Goal: Task Accomplishment & Management: Use online tool/utility

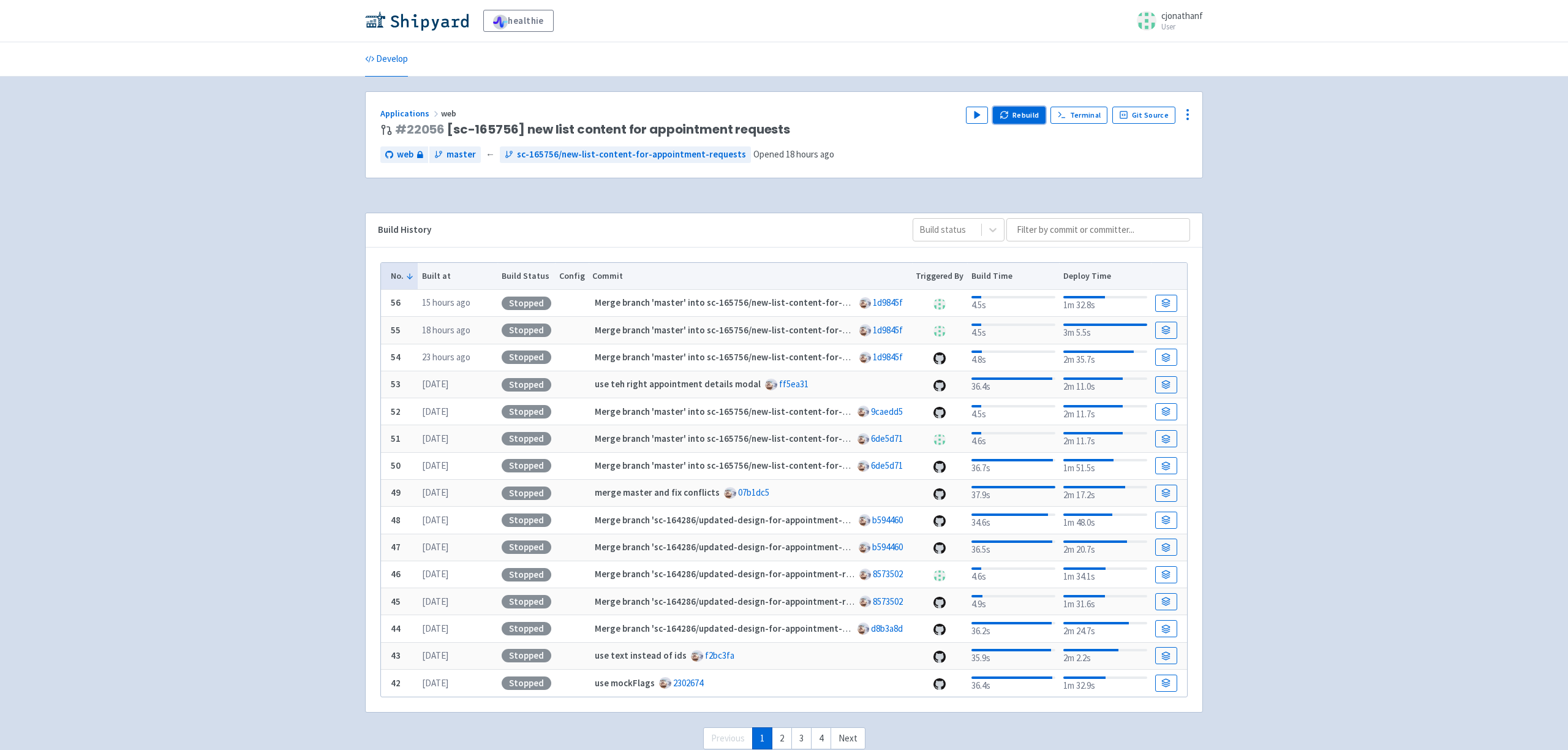
click at [1035, 113] on button "Rebuild" at bounding box center [1019, 115] width 52 height 17
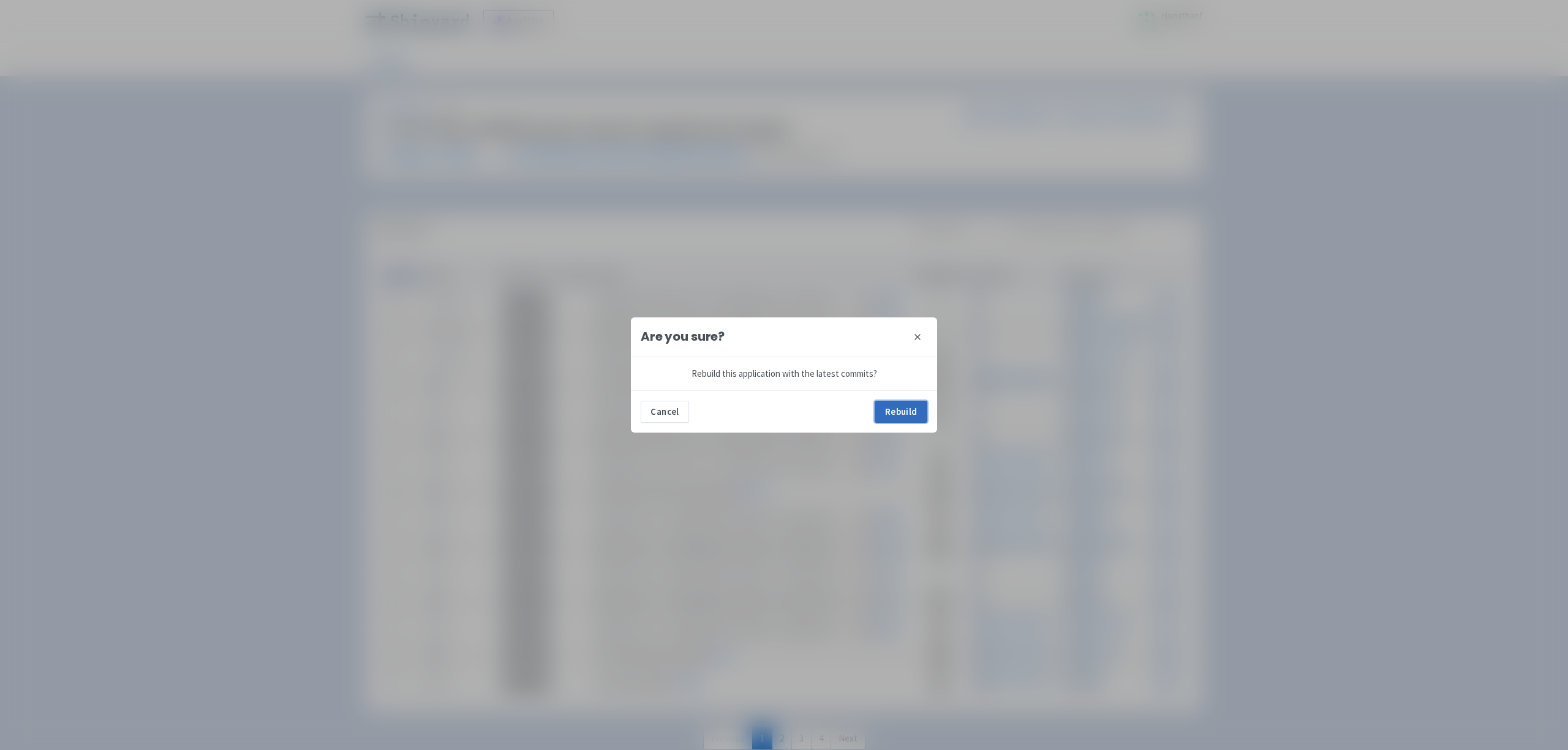
click at [914, 418] on button "Rebuild" at bounding box center [901, 412] width 52 height 22
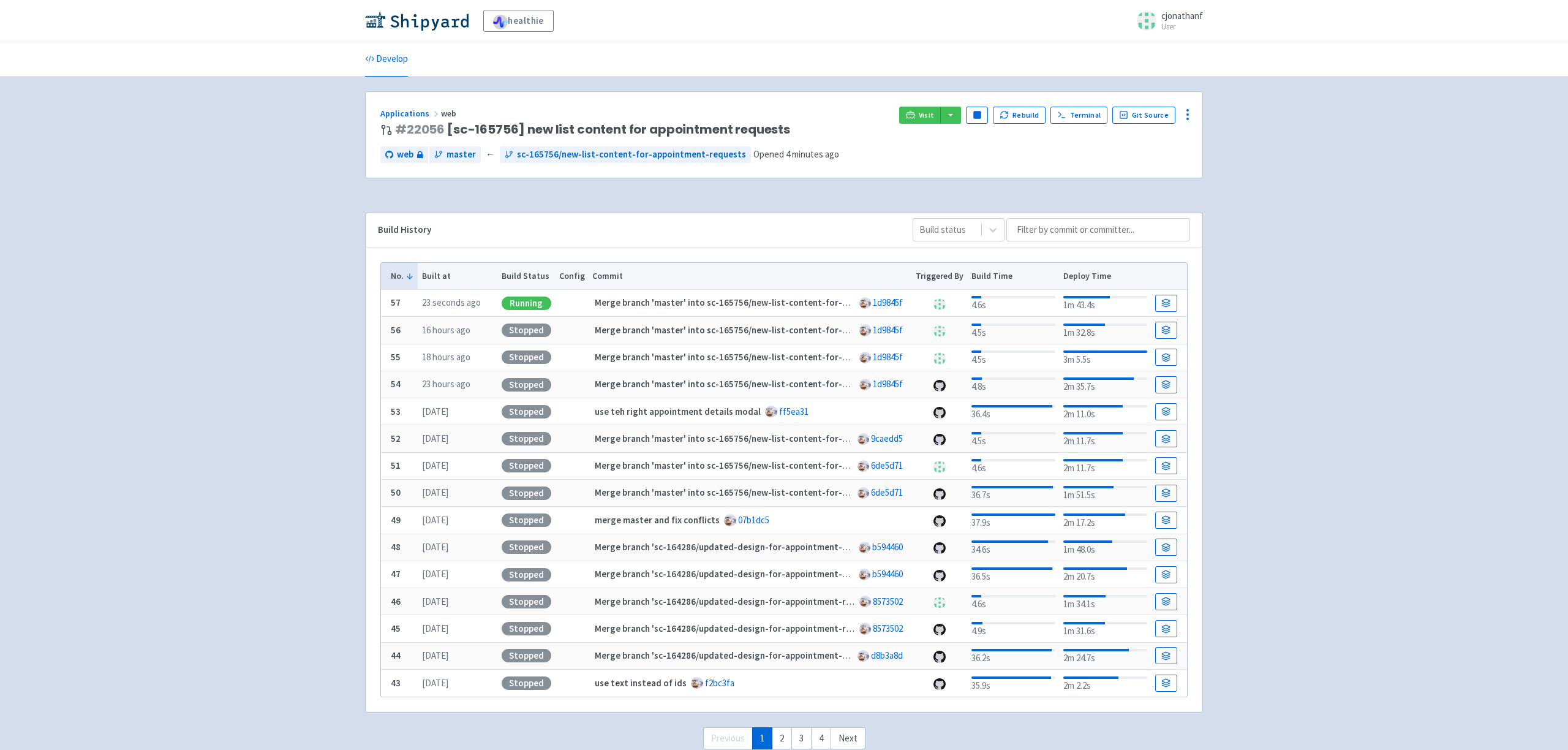
drag, startPoint x: 908, startPoint y: 125, endPoint x: 920, endPoint y: 120, distance: 13.0
click at [908, 125] on div "Visit Pause Rebuild Terminal Git Source" at bounding box center [1044, 121] width 289 height 30
click at [924, 114] on span "Visit" at bounding box center [927, 115] width 16 height 10
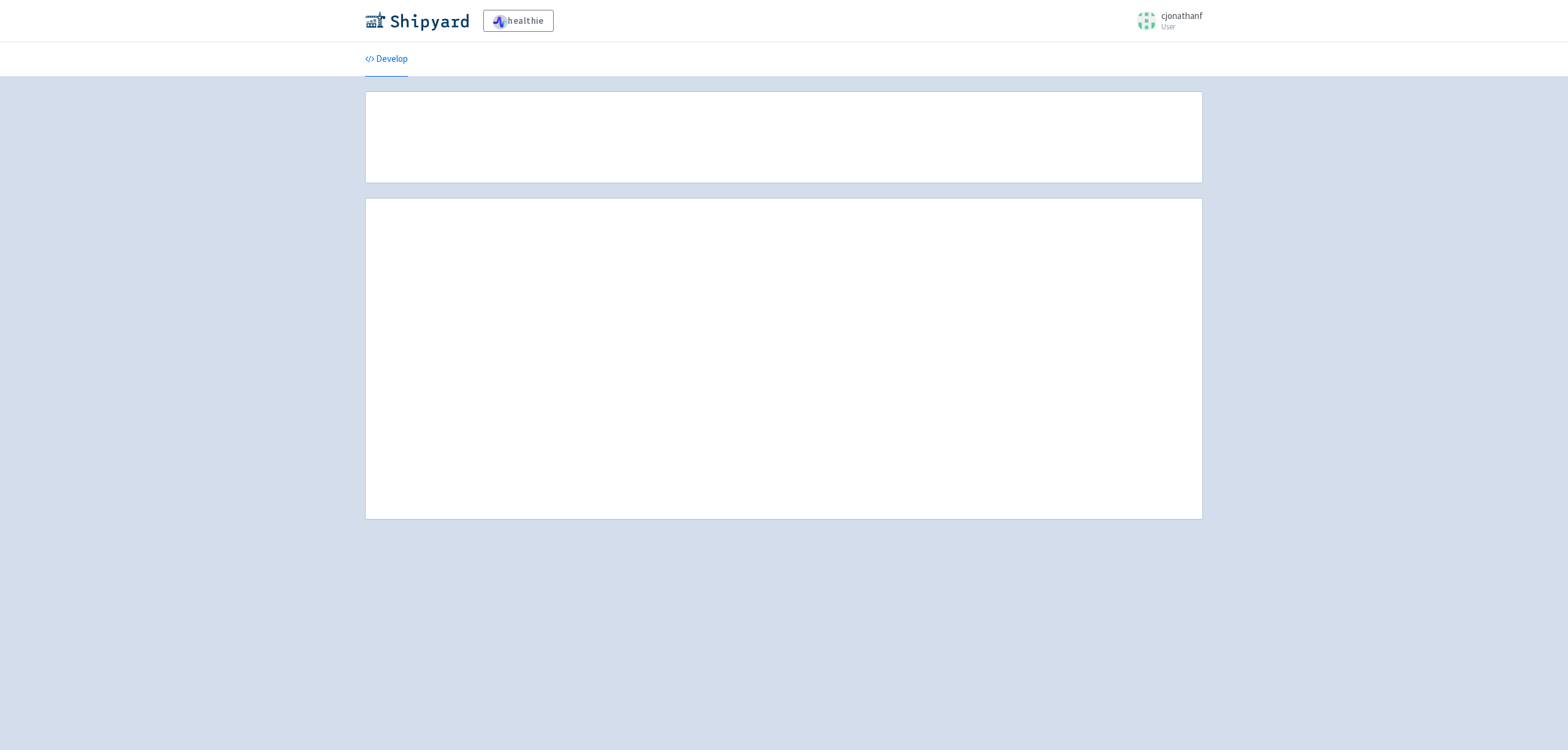
click at [282, 81] on div "healthie cjonathanf User Profile Sign out Develop" at bounding box center [784, 375] width 1568 height 750
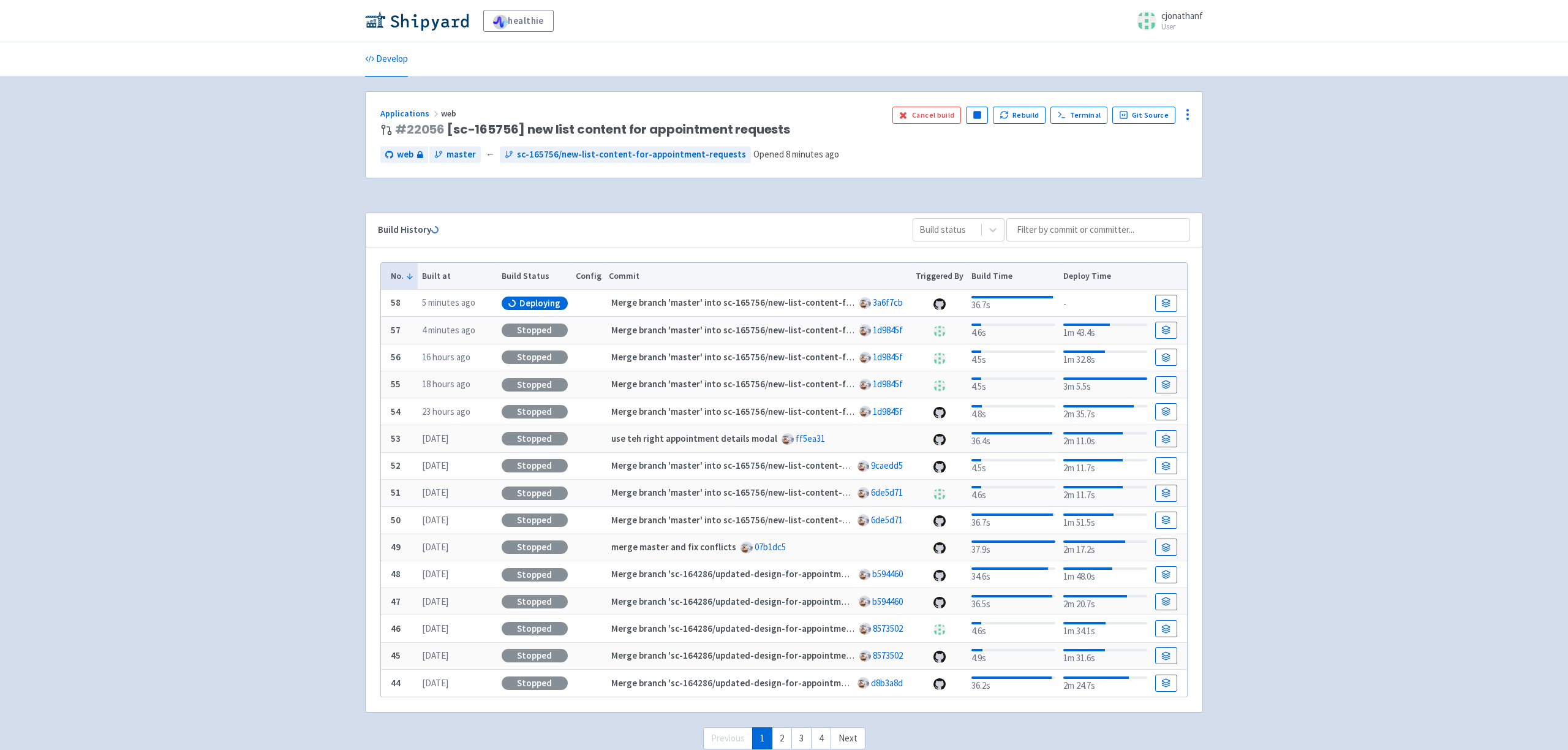
click at [242, 195] on div "healthie cjonathanf User Profile Sign out Develop" at bounding box center [784, 387] width 1568 height 775
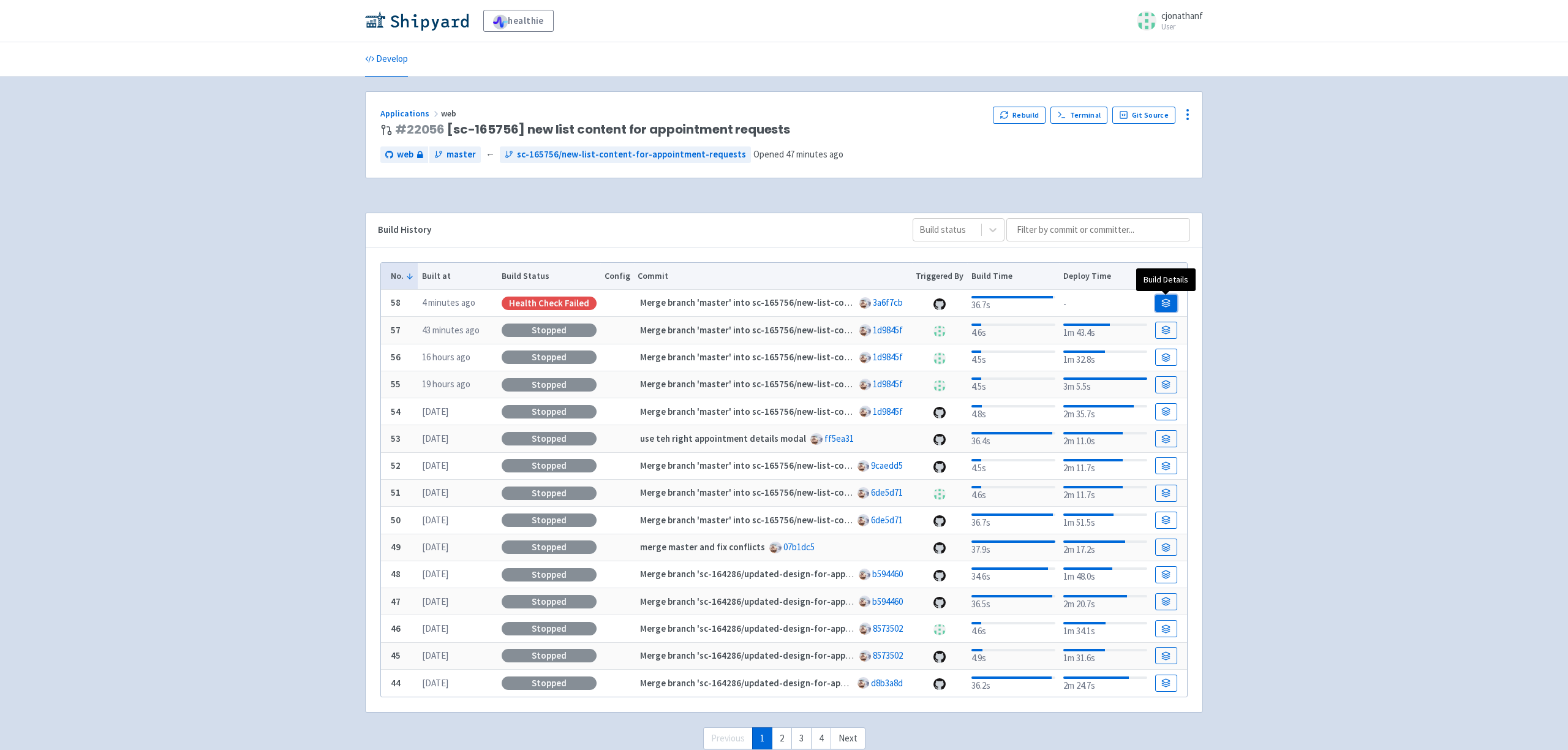
click at [1174, 309] on link at bounding box center [1166, 303] width 22 height 17
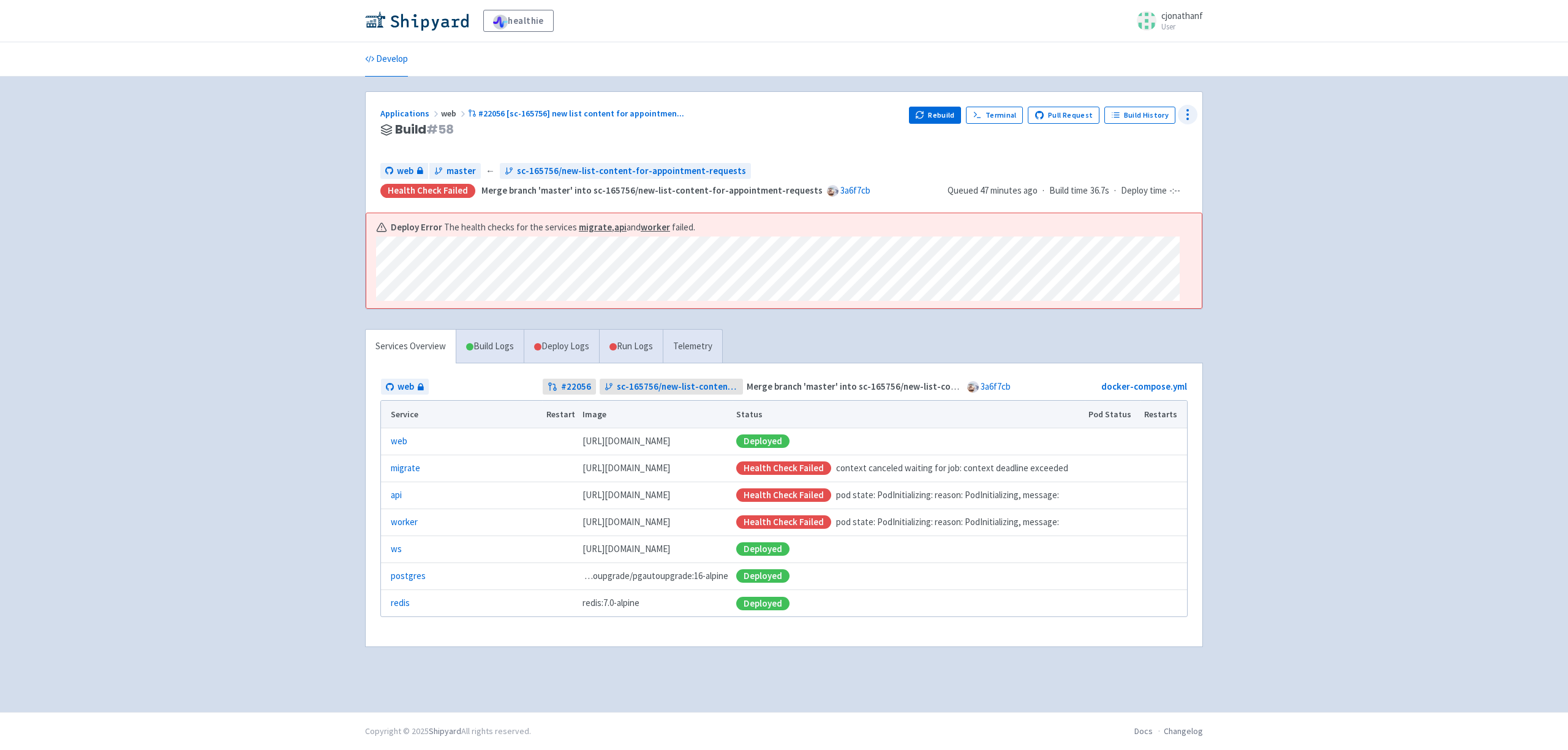
click at [1192, 108] on icon at bounding box center [1188, 115] width 15 height 15
click at [1140, 157] on span "Data Dashboard" at bounding box center [1131, 163] width 62 height 17
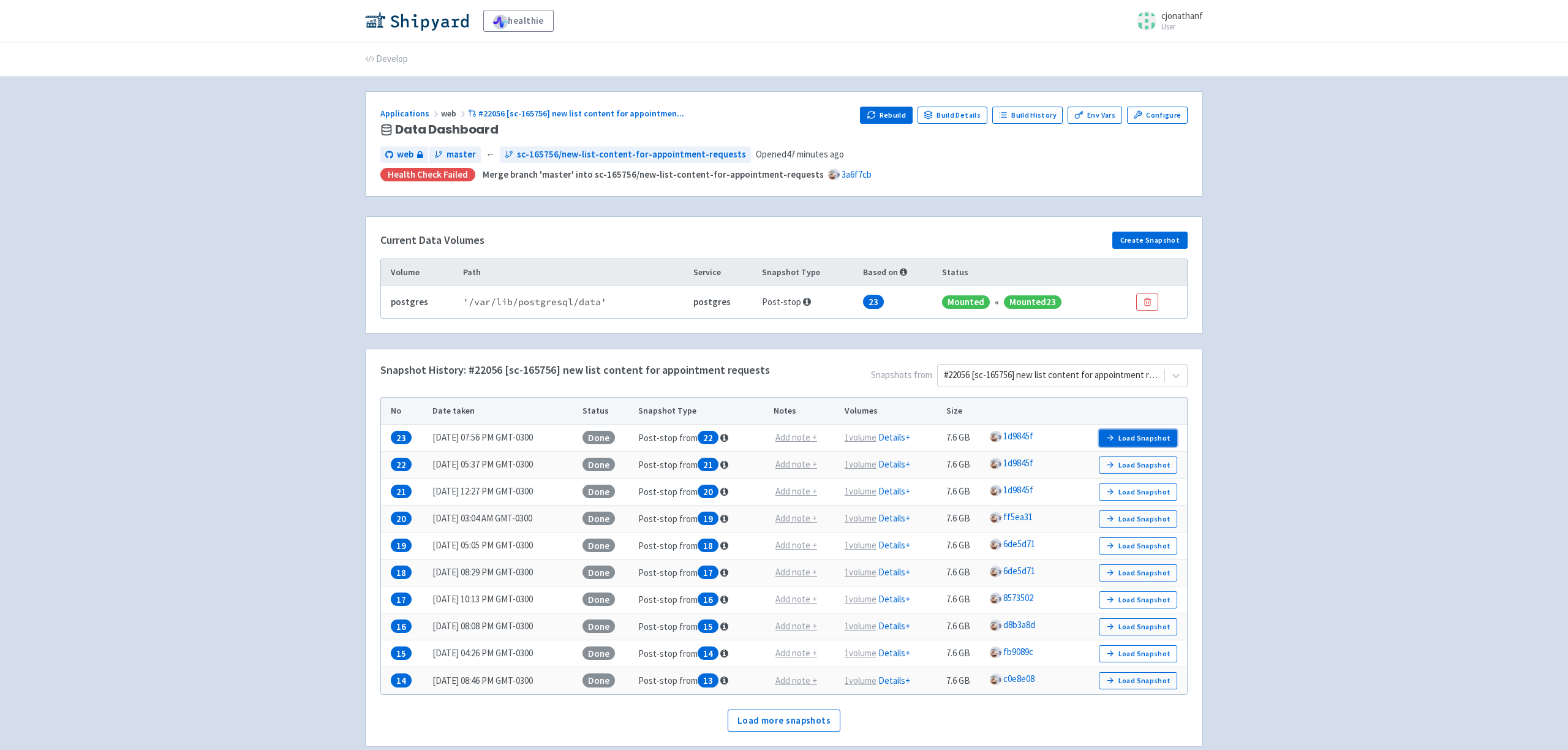
click at [1159, 441] on button "Load Snapshot" at bounding box center [1138, 438] width 79 height 17
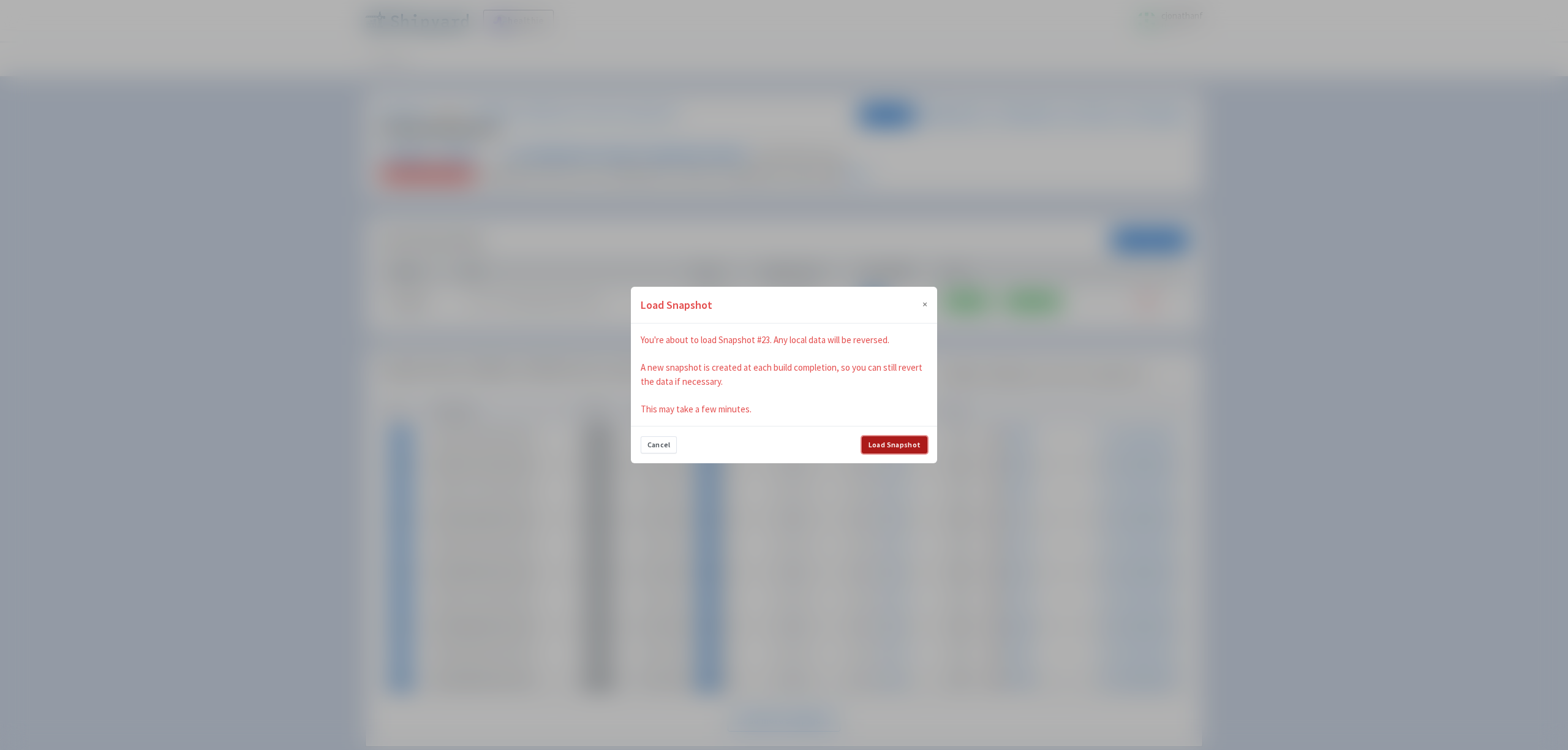
click at [877, 441] on button "Load Snapshot" at bounding box center [895, 445] width 66 height 17
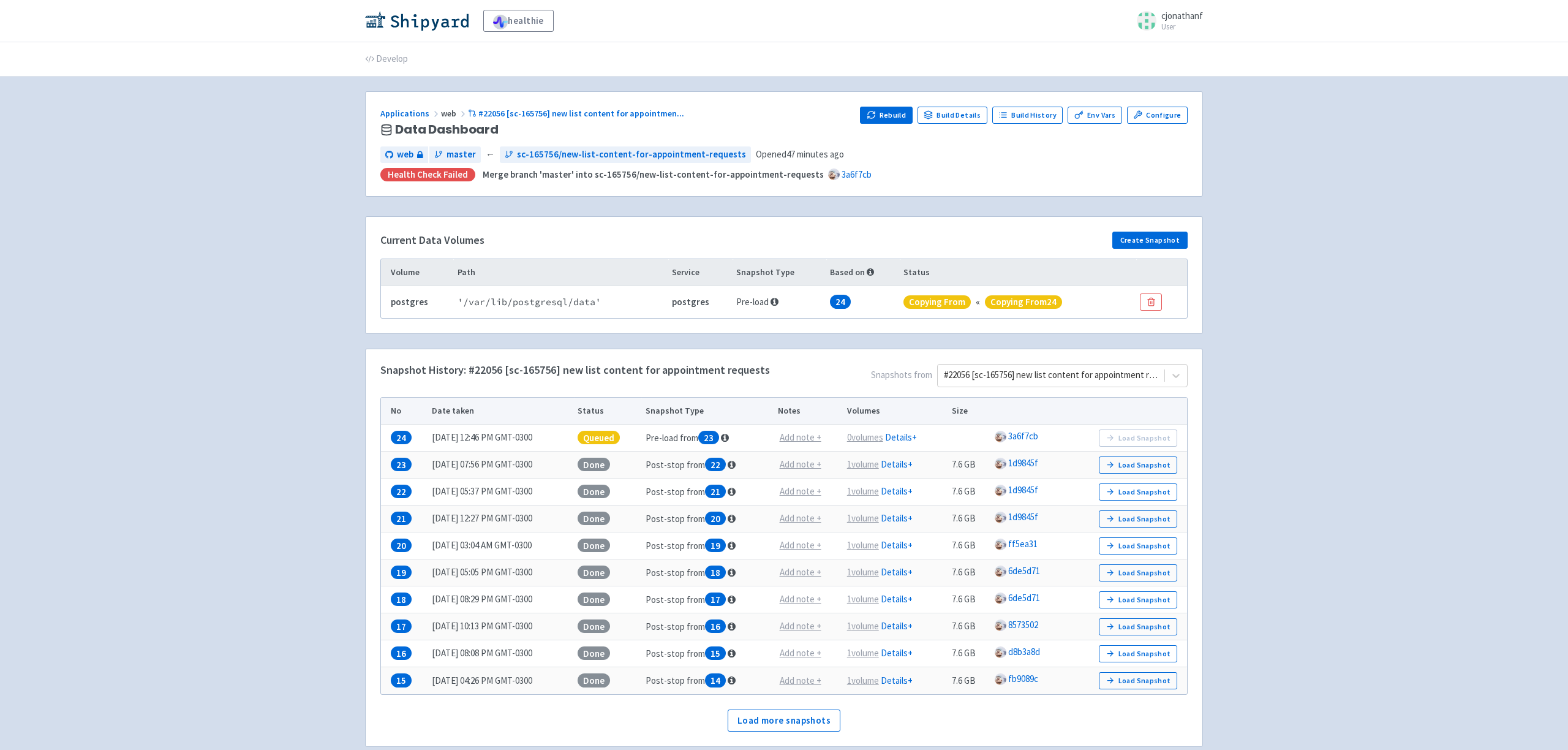
scroll to position [1, 0]
click at [562, 113] on span "#22056 [sc-165756] new list content for appointmen ..." at bounding box center [581, 112] width 206 height 11
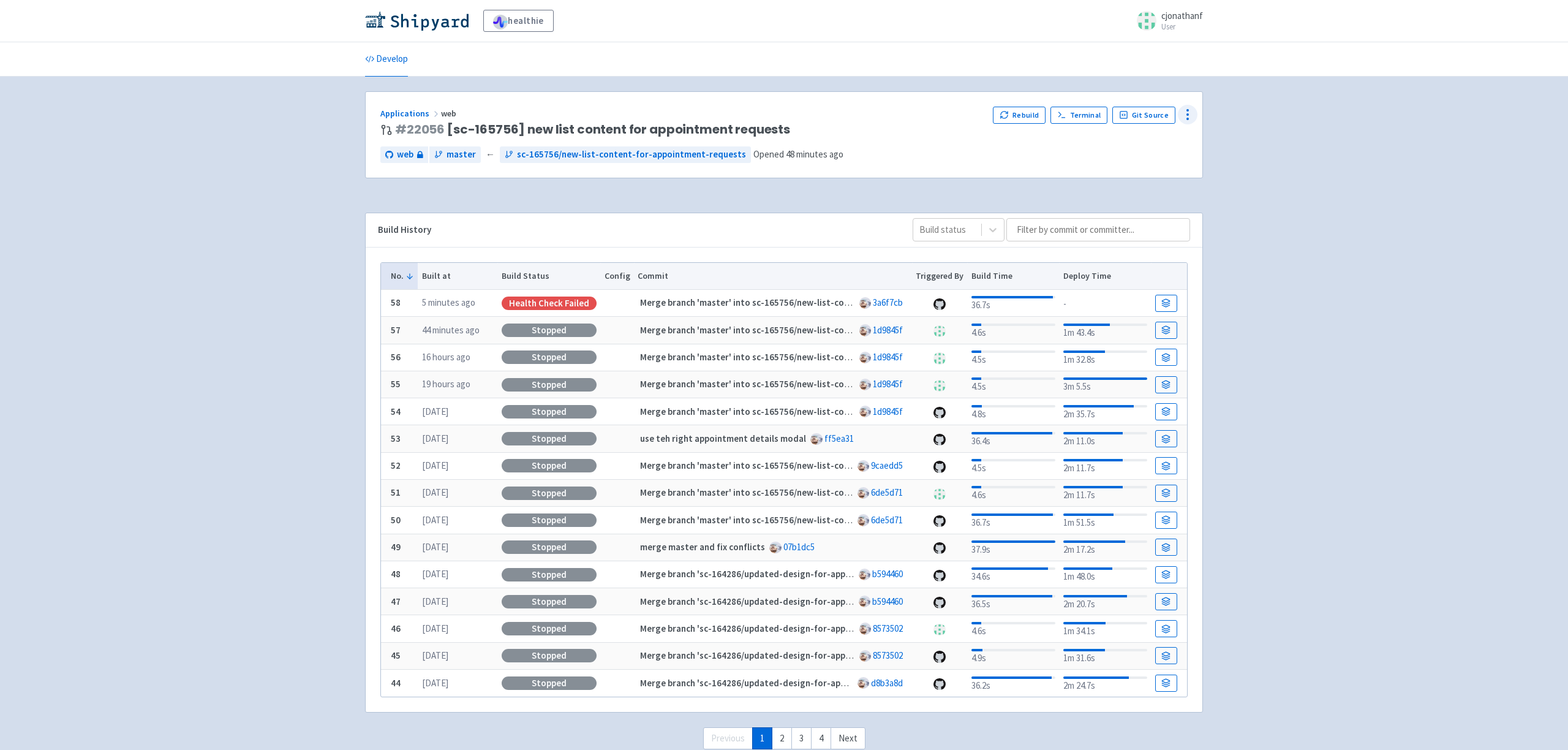
click at [1186, 115] on icon at bounding box center [1188, 115] width 15 height 15
click at [1137, 145] on span "Configure" at bounding box center [1119, 142] width 39 height 17
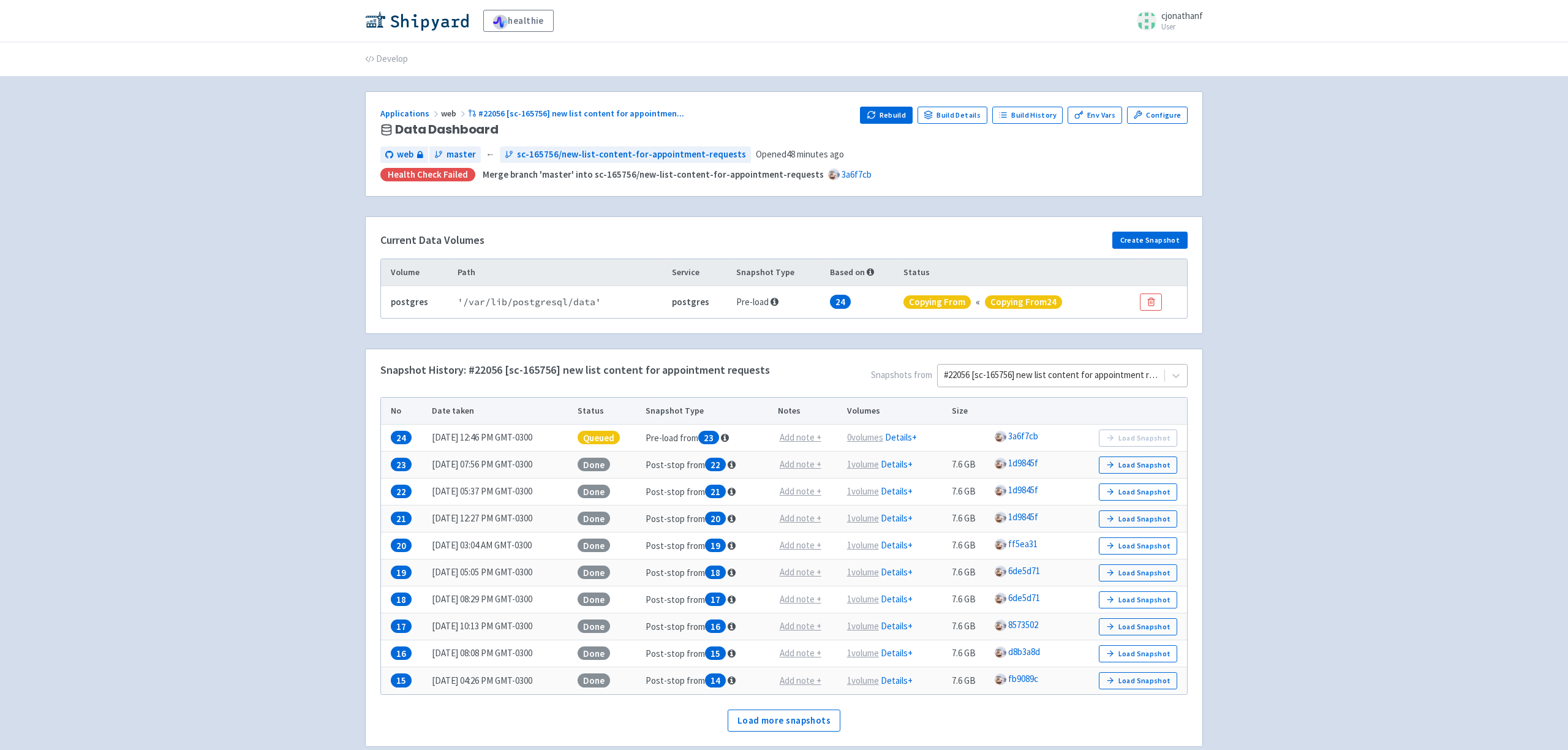
click at [1033, 374] on div at bounding box center [1051, 375] width 214 height 16
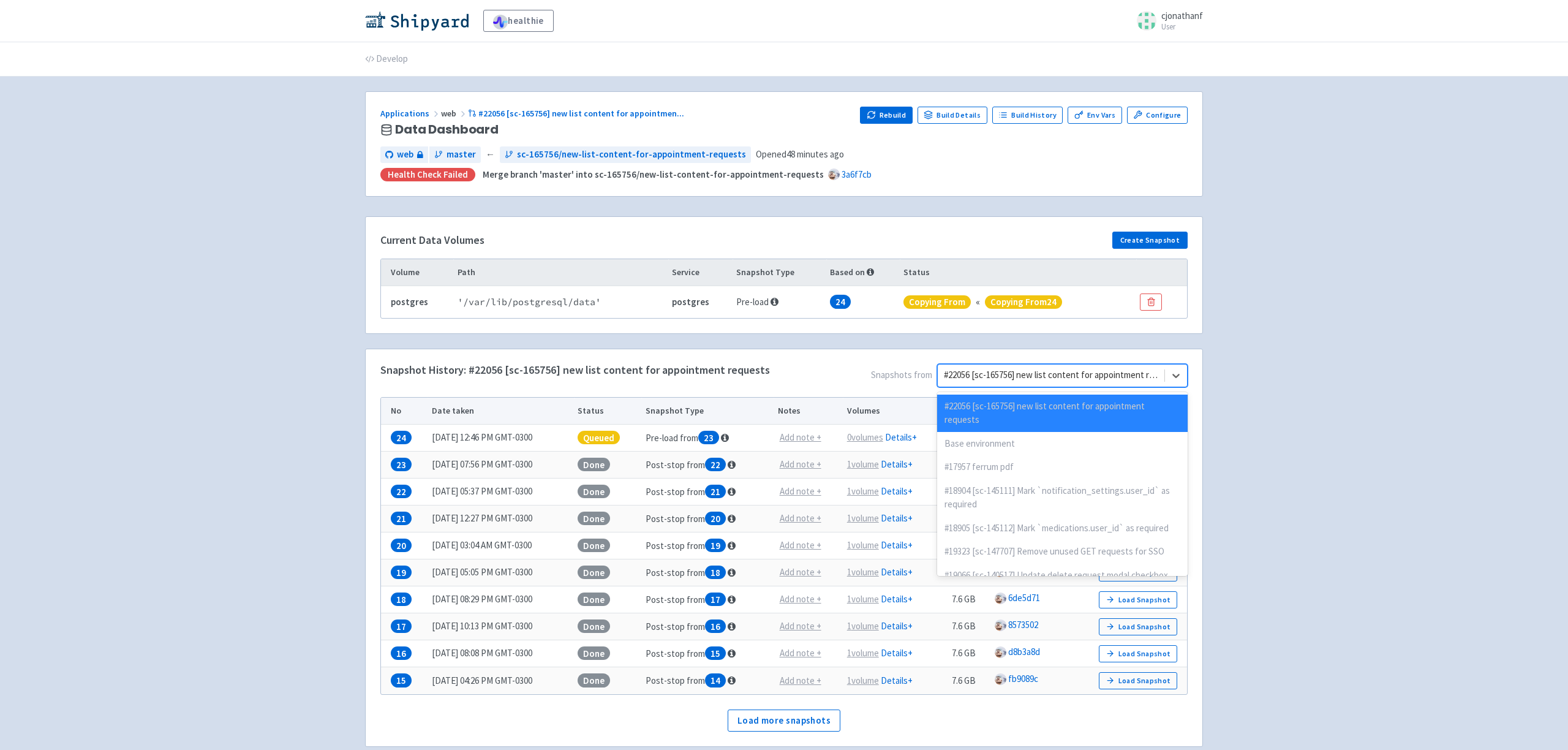
click at [1033, 374] on div at bounding box center [1051, 375] width 214 height 16
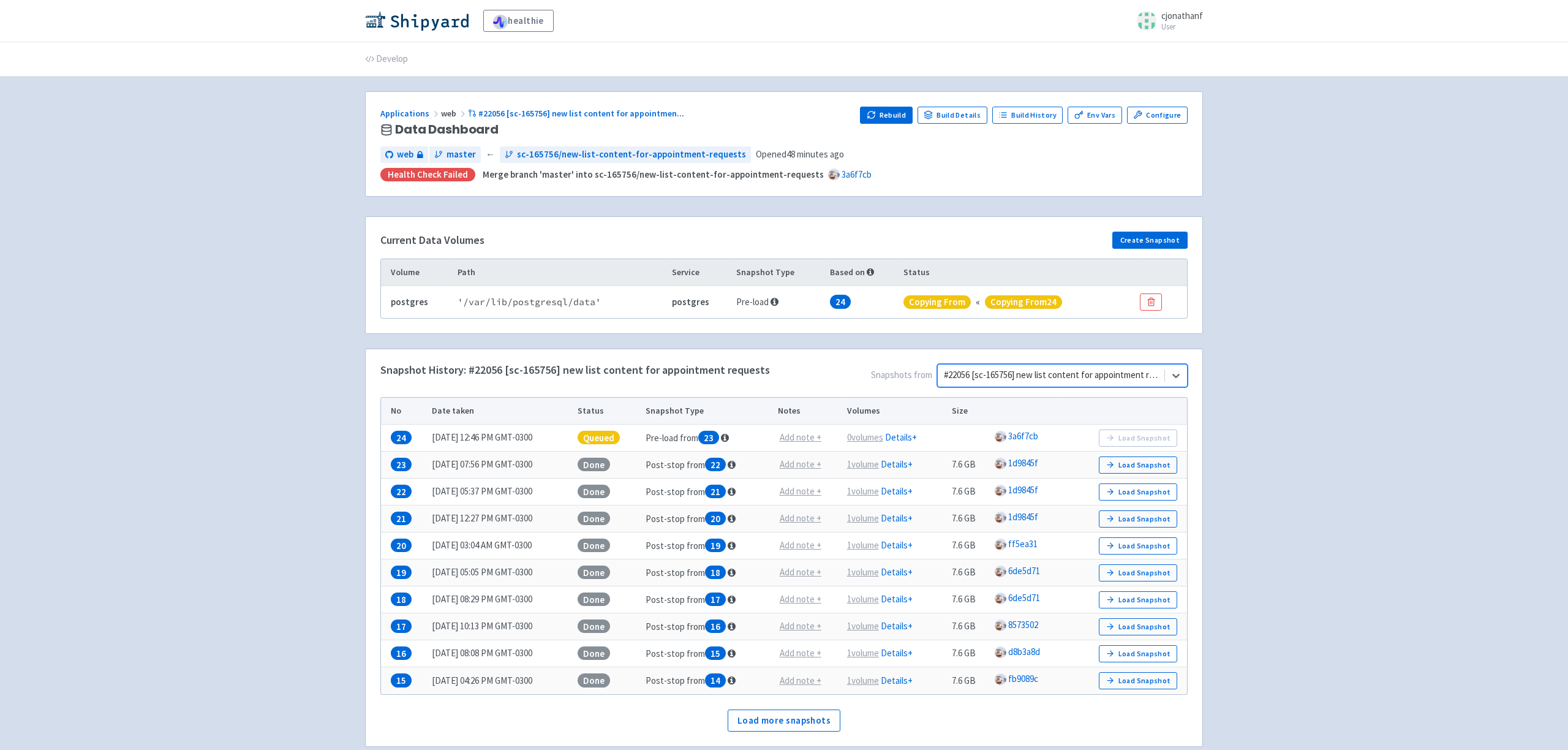
click at [1341, 391] on div "healthie cjonathanf User Profile Sign out Develop" at bounding box center [784, 388] width 1568 height 777
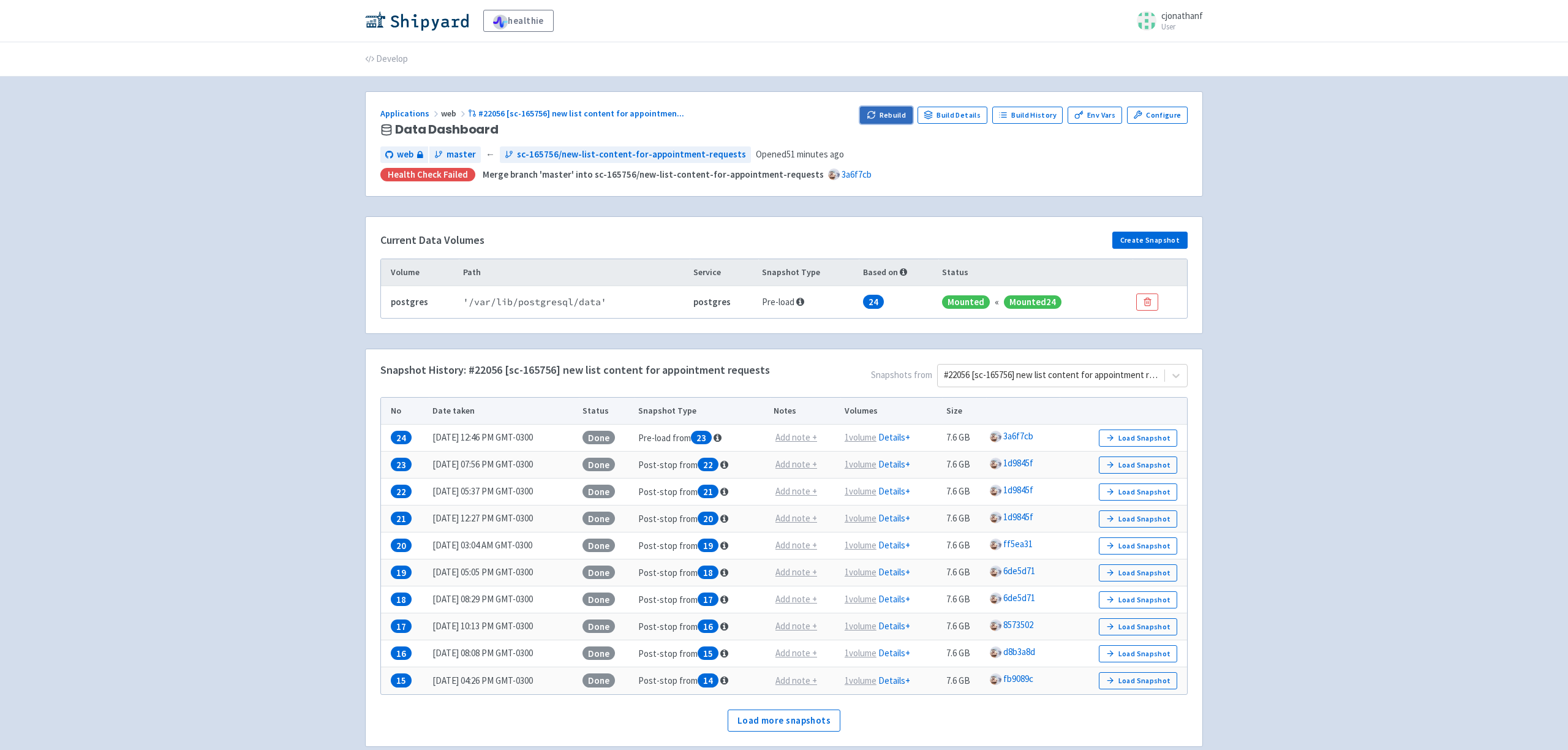
click at [884, 111] on button "Rebuild" at bounding box center [887, 115] width 52 height 17
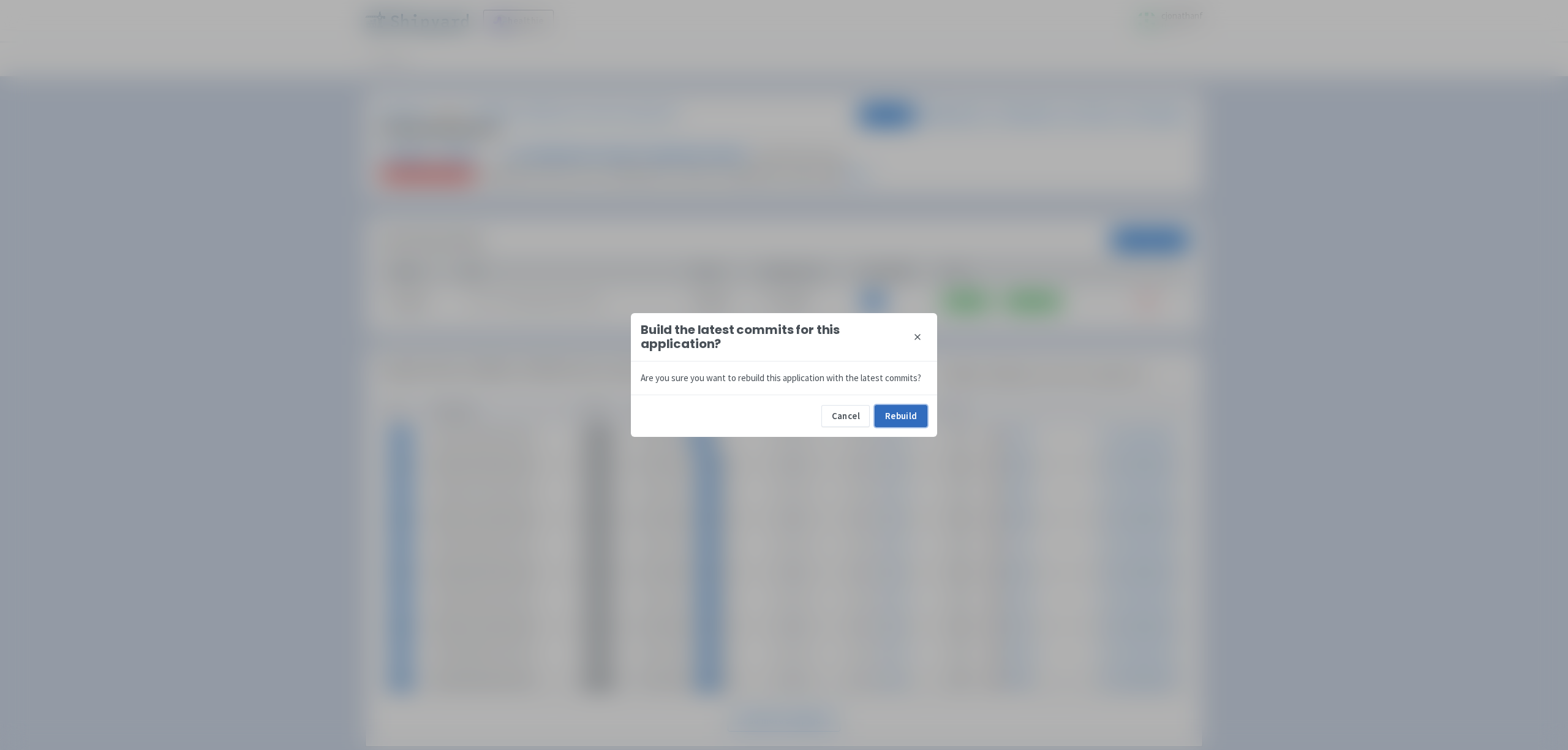
click at [897, 418] on button "Rebuild" at bounding box center [901, 416] width 52 height 22
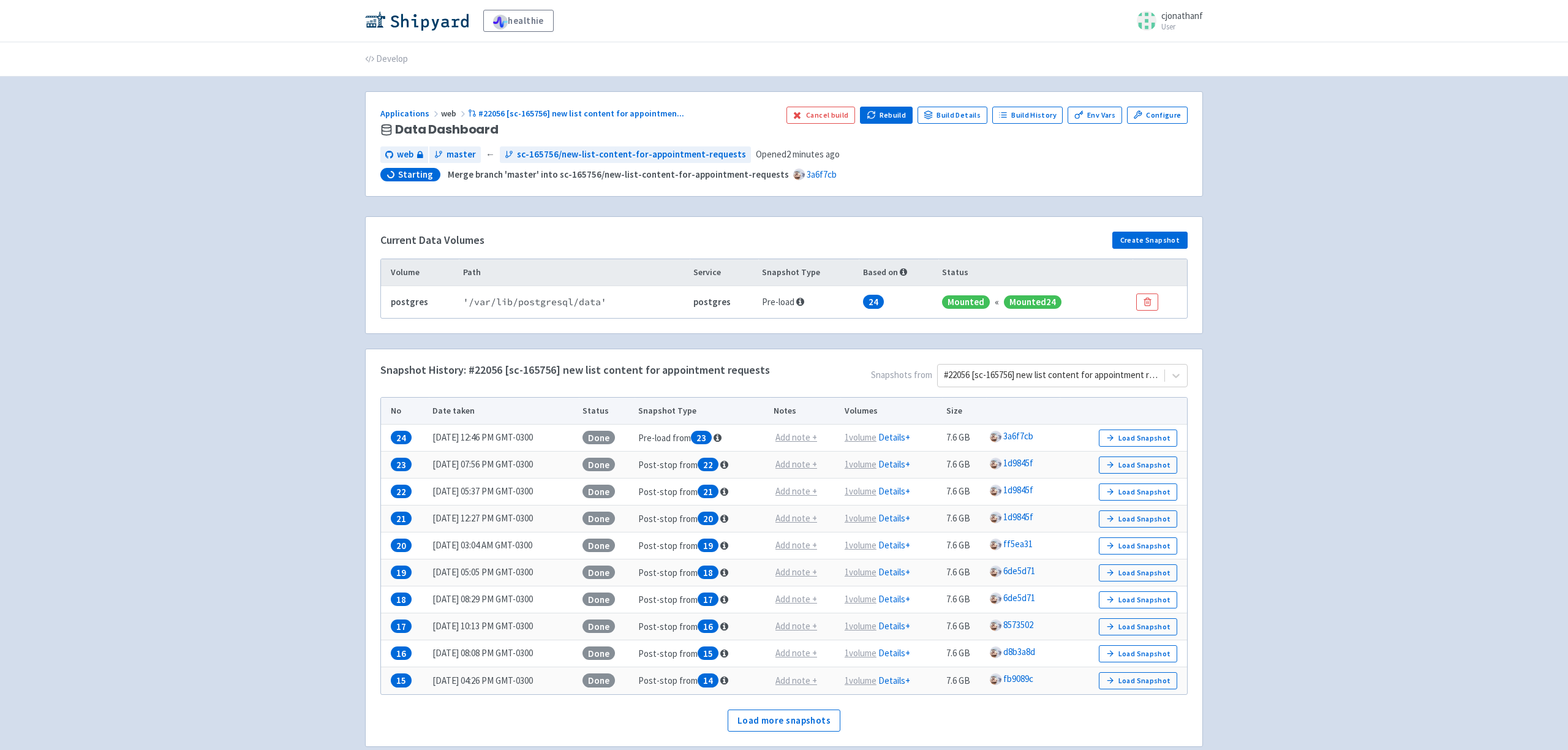
click at [403, 174] on span "Starting" at bounding box center [416, 174] width 35 height 12
click at [807, 175] on link "3a6f7cb" at bounding box center [822, 174] width 30 height 11
click at [255, 207] on div "healthie cjonathanf User Profile Sign out Develop" at bounding box center [784, 388] width 1568 height 777
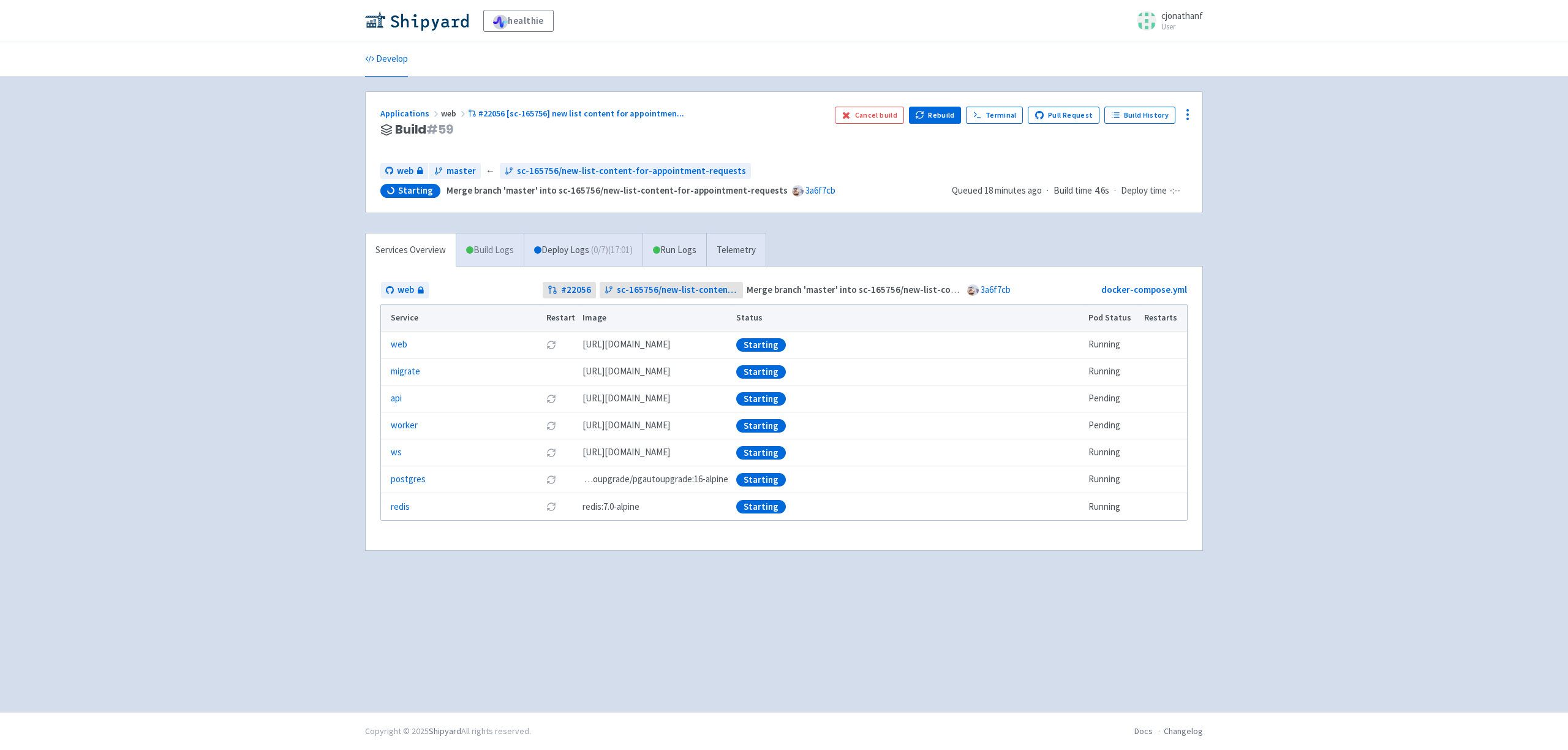
click at [495, 259] on link "Build Logs" at bounding box center [490, 250] width 67 height 34
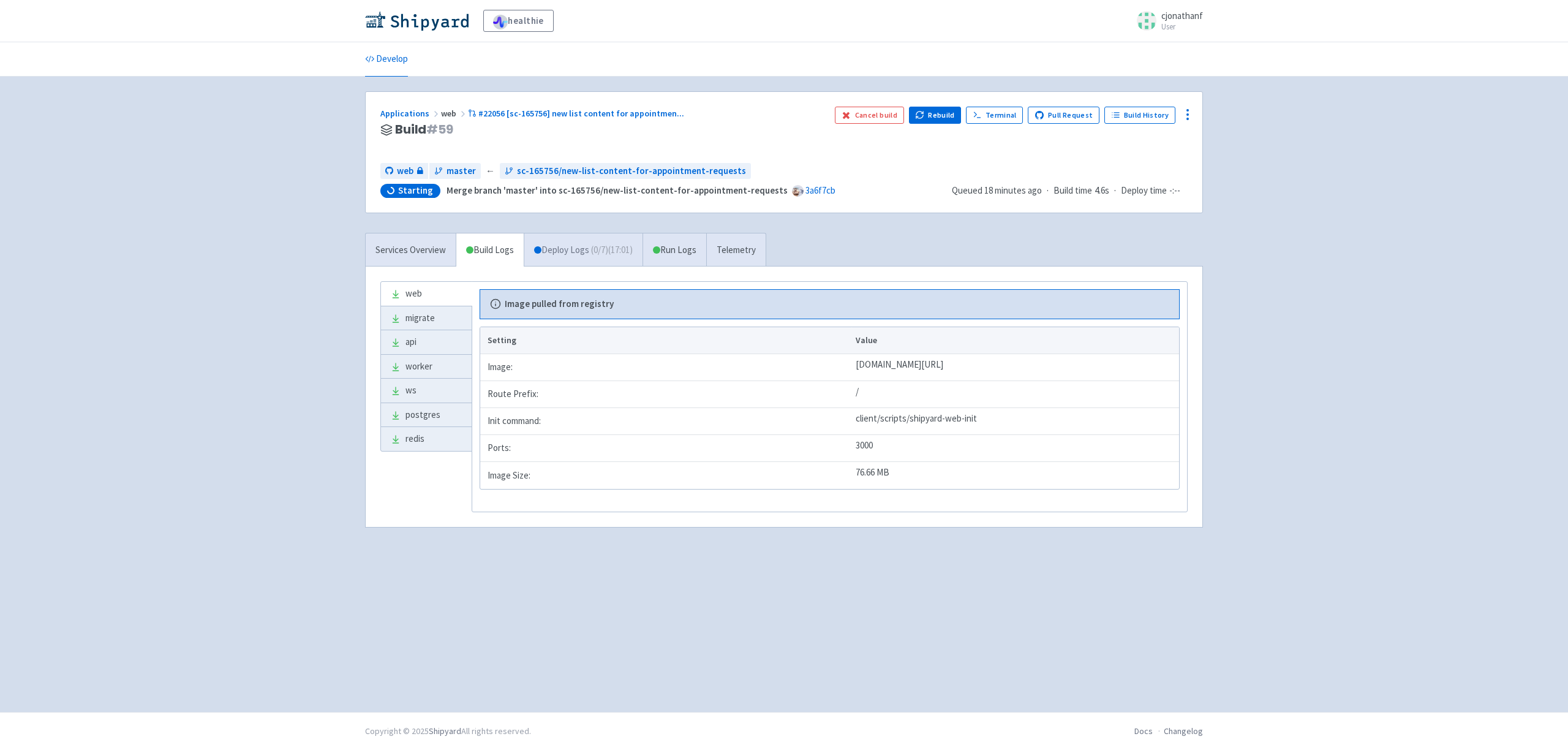
click at [582, 249] on link "Deploy Logs ( 0 / 7 ) (17:01)" at bounding box center [583, 250] width 119 height 34
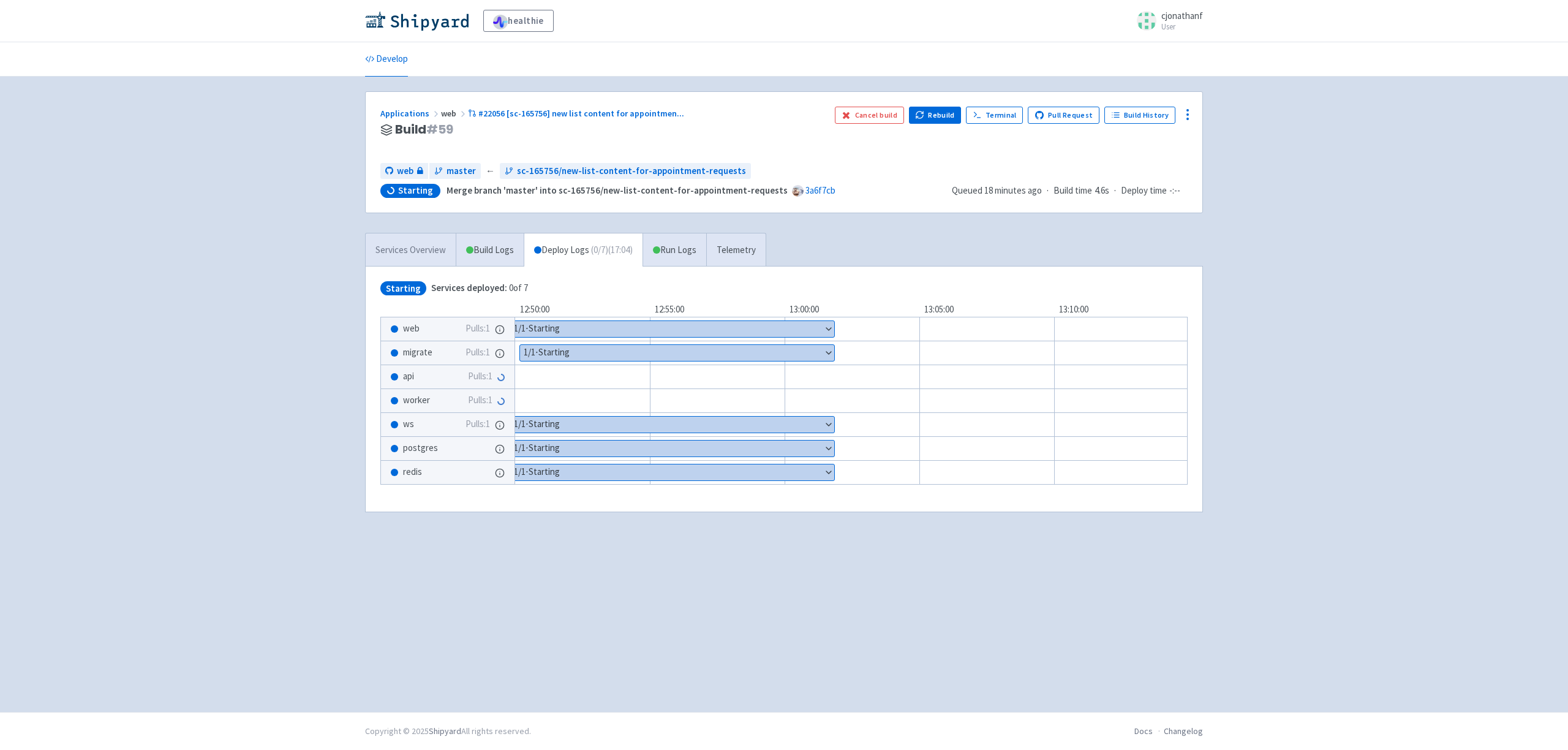
click at [422, 245] on link "Services Overview" at bounding box center [411, 250] width 90 height 34
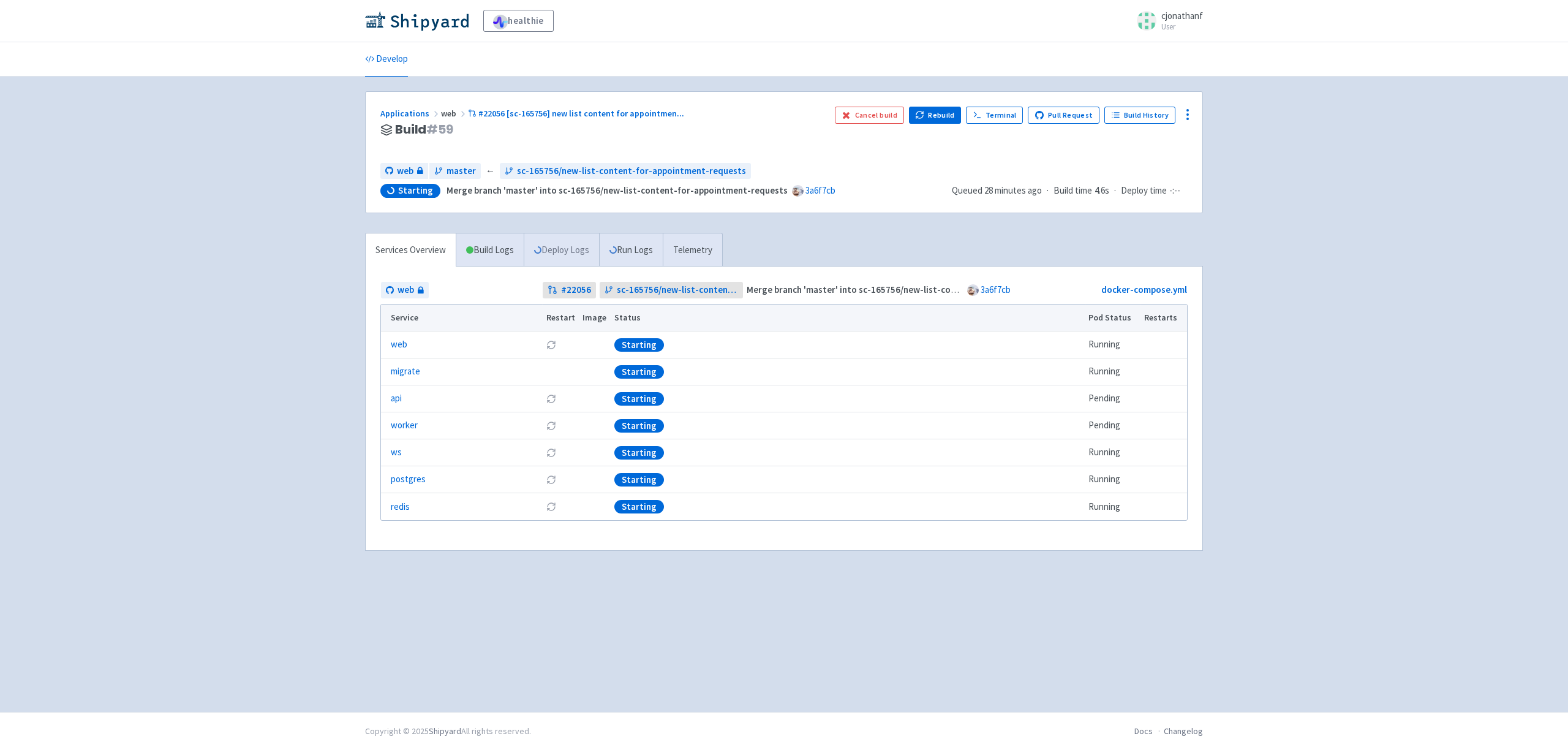
click at [554, 249] on link "Deploy Logs" at bounding box center [562, 250] width 75 height 34
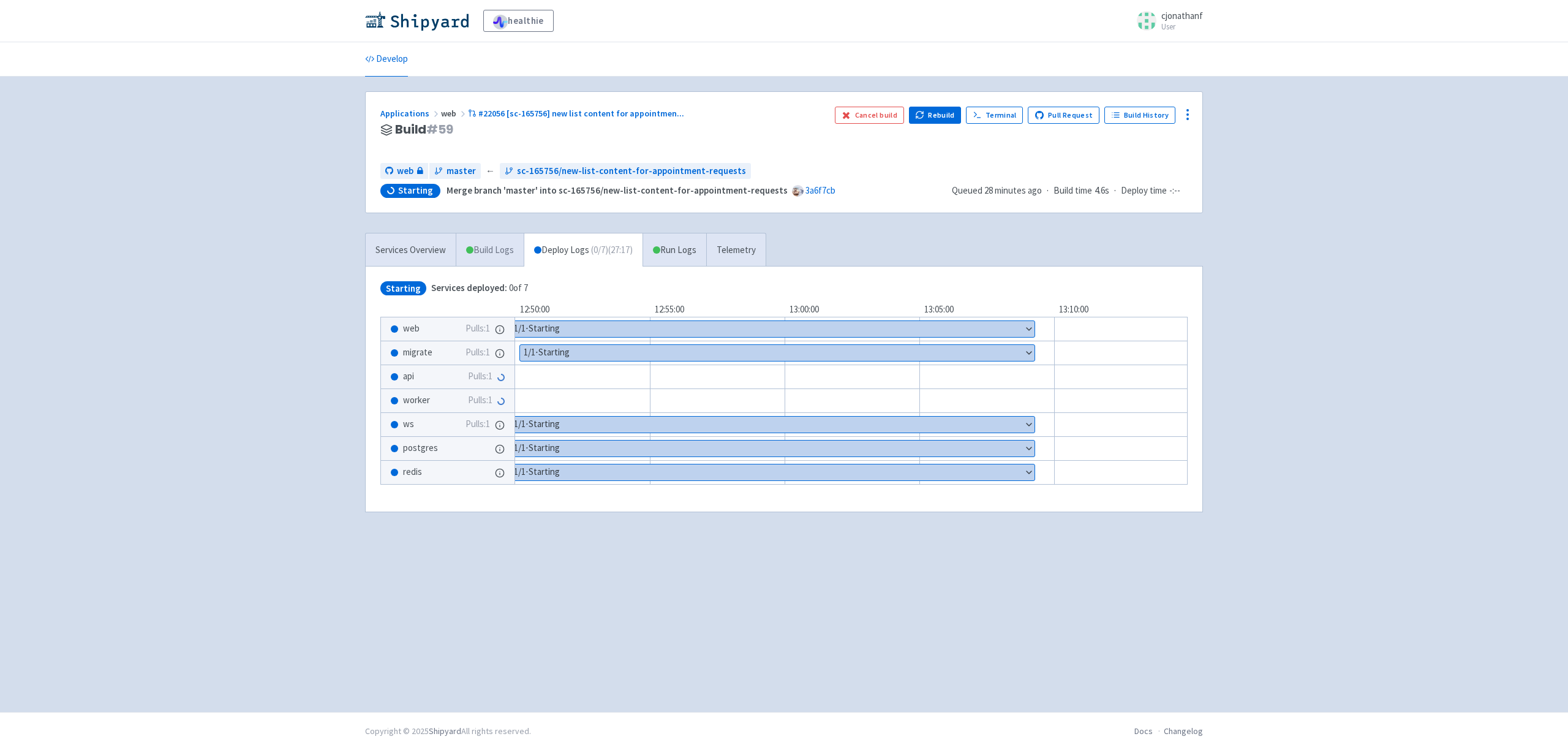
click at [504, 249] on link "Build Logs" at bounding box center [490, 250] width 67 height 34
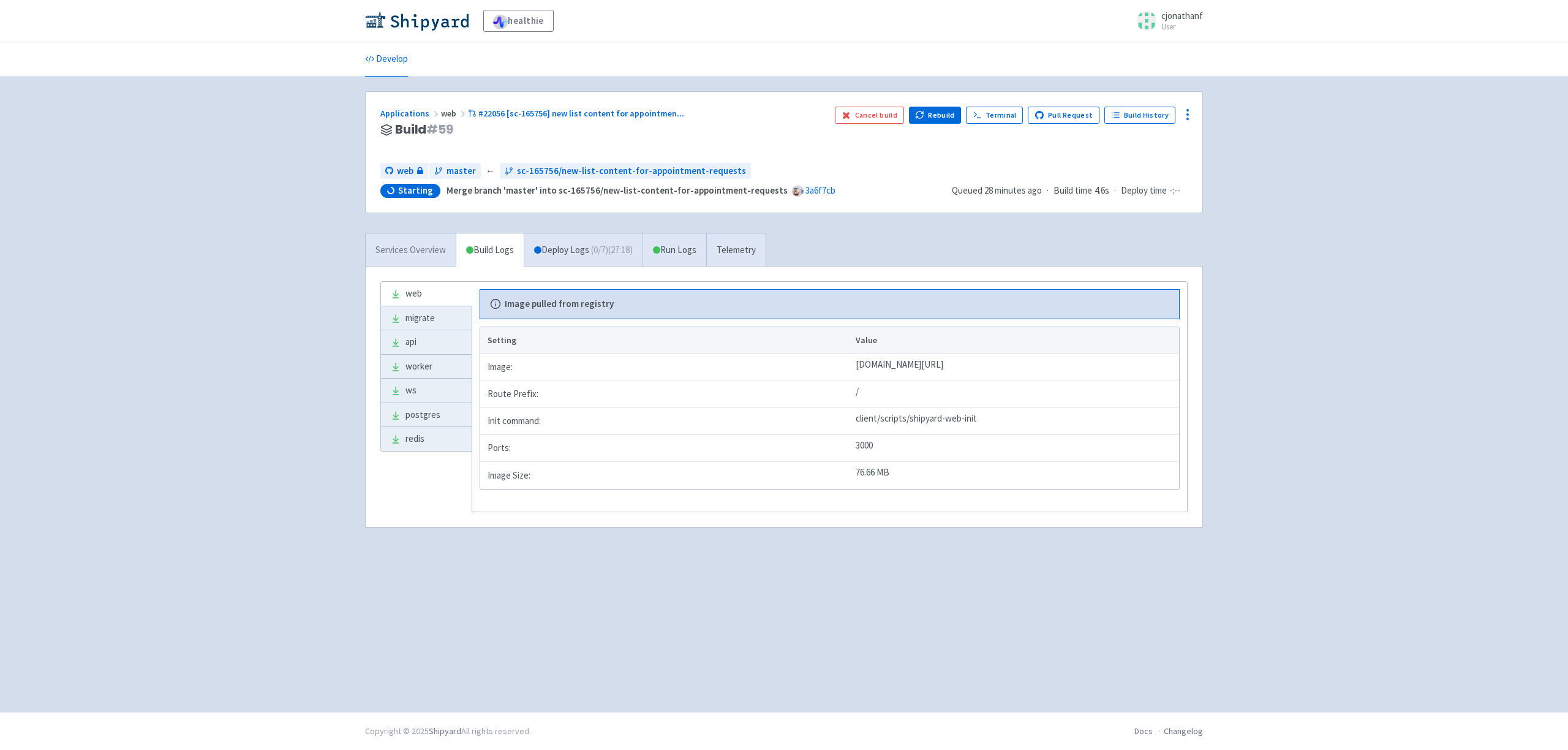
click at [431, 248] on link "Services Overview" at bounding box center [411, 250] width 90 height 34
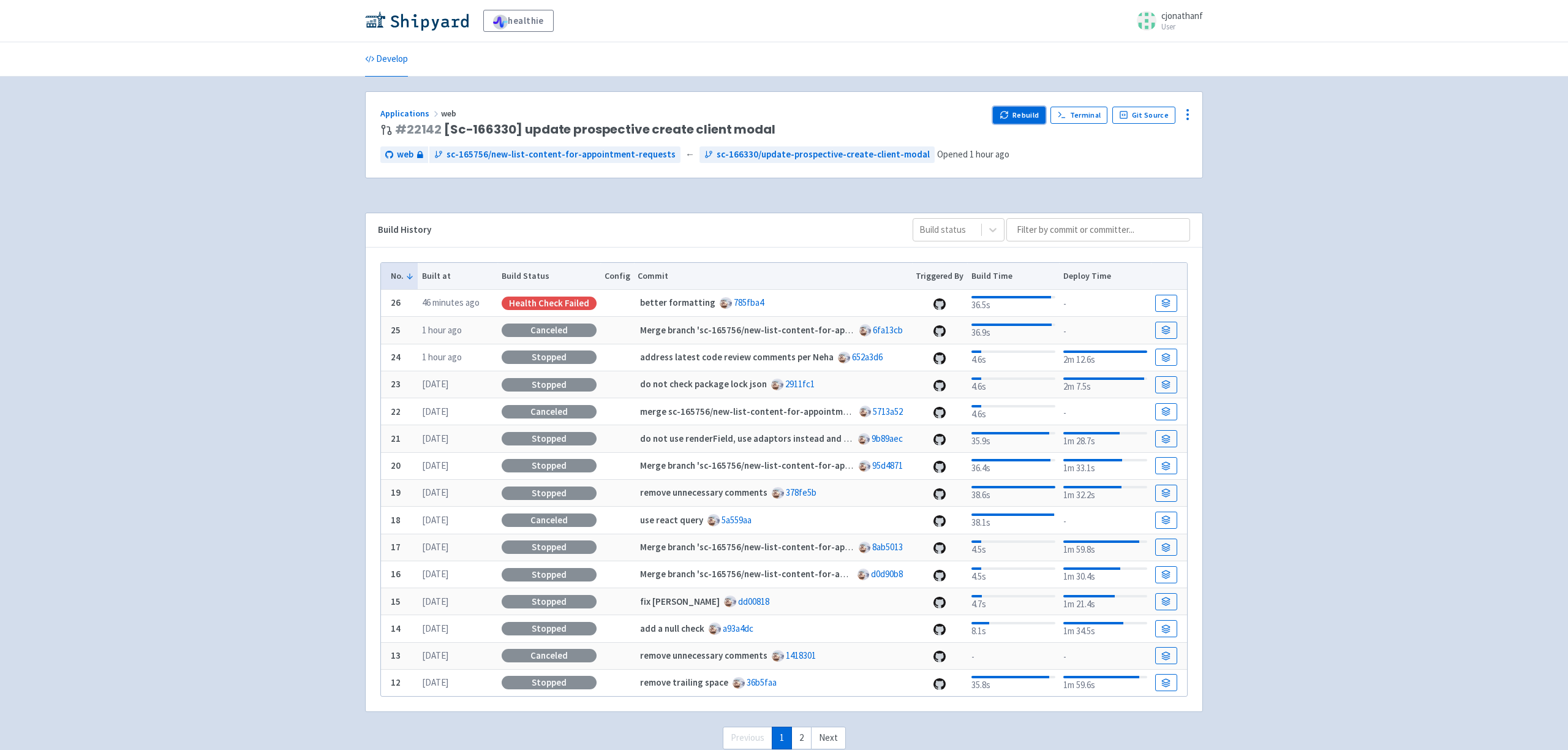
click at [1016, 114] on button "Rebuild" at bounding box center [1019, 115] width 52 height 17
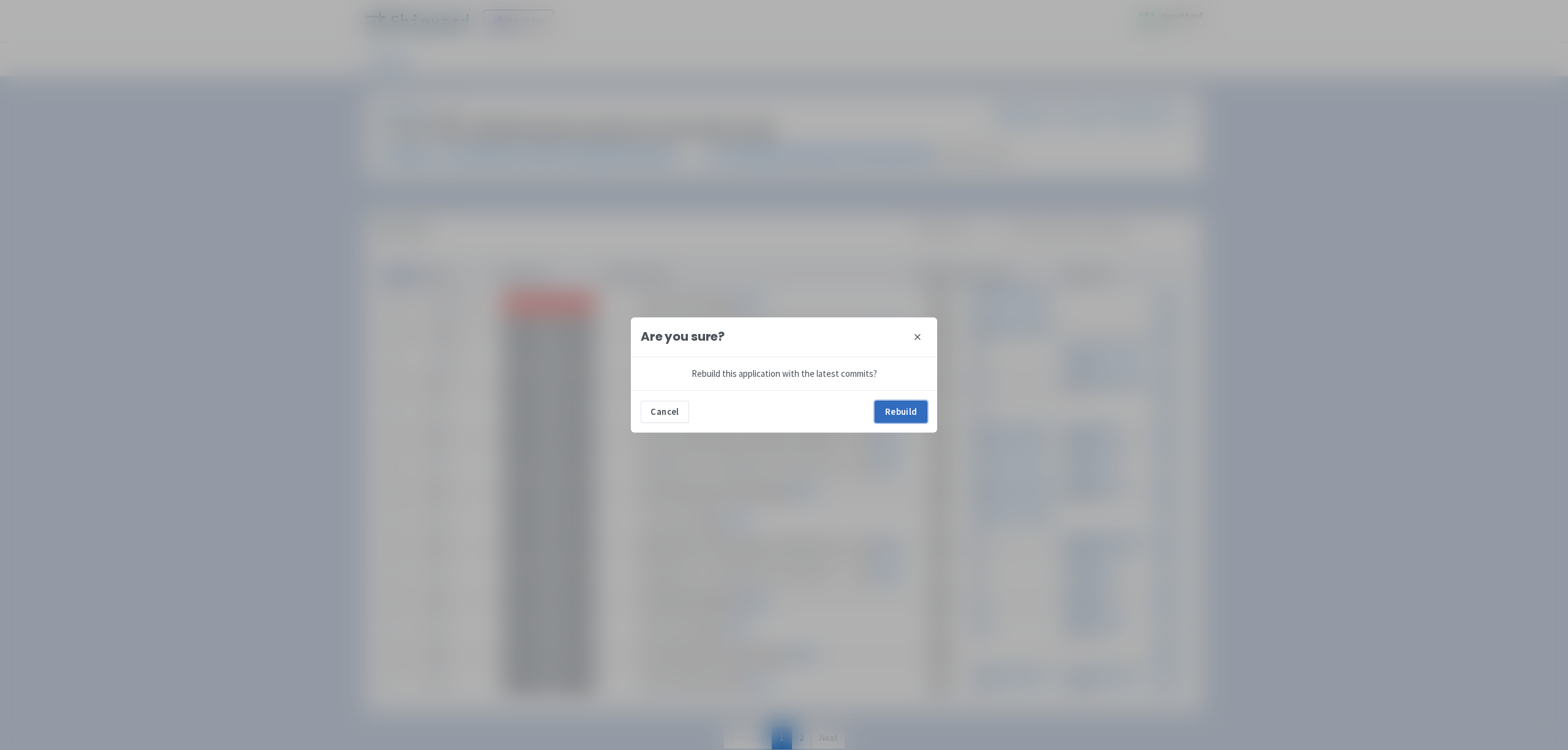
click at [907, 406] on button "Rebuild" at bounding box center [901, 412] width 52 height 22
